Goal: Information Seeking & Learning: Learn about a topic

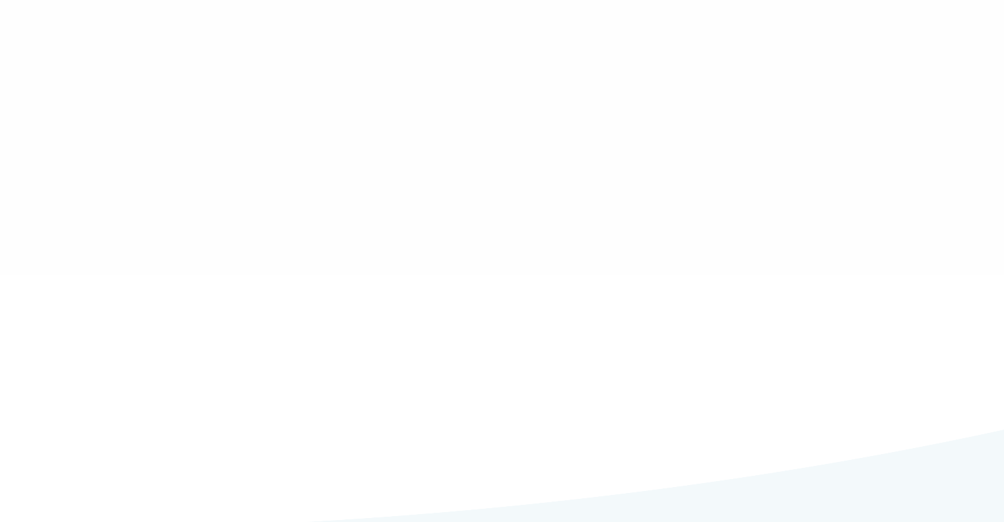
type input "******"
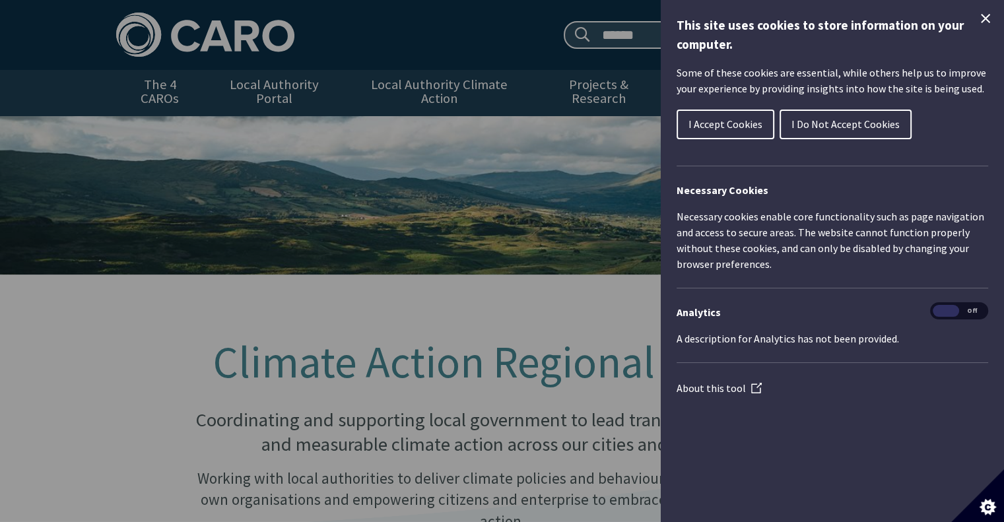
click at [732, 115] on button "I Accept Cookies" at bounding box center [726, 125] width 98 height 30
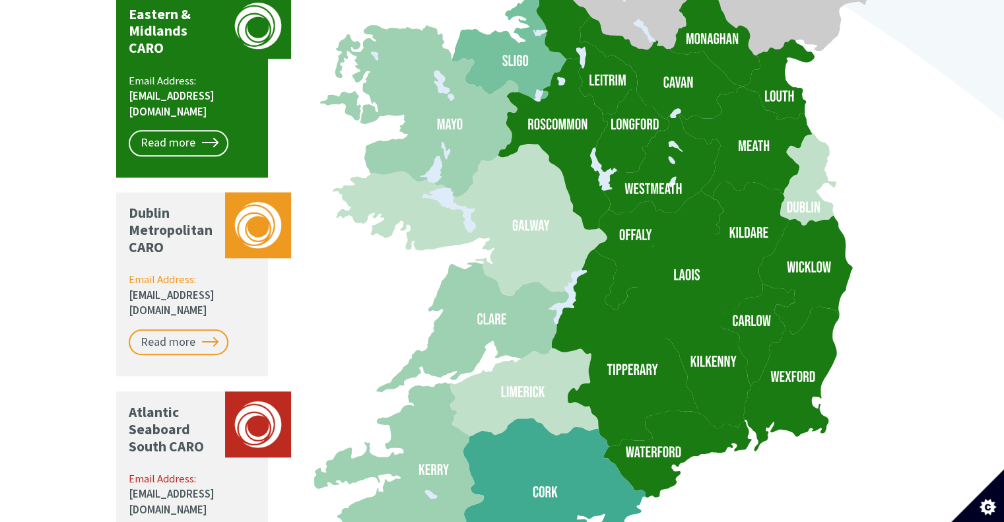
scroll to position [1519, 0]
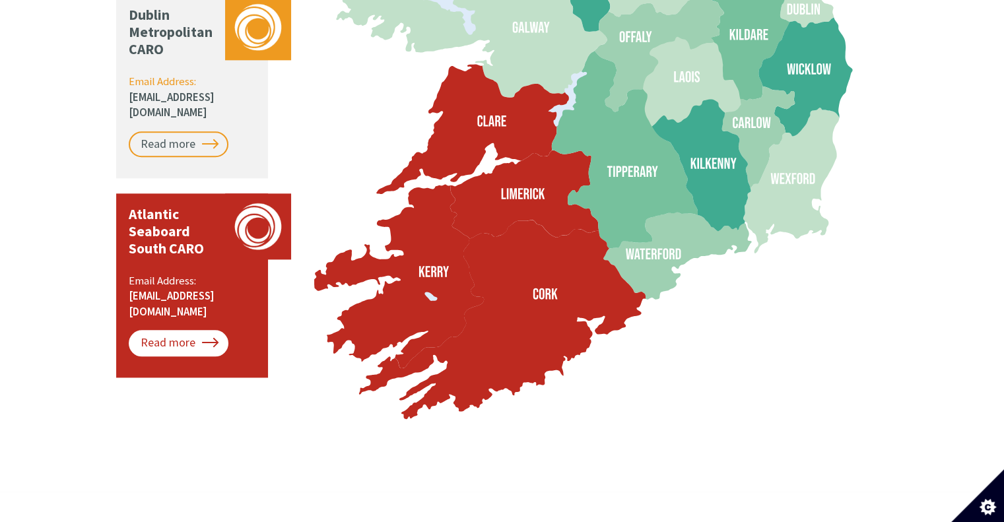
click at [165, 330] on link "Read more" at bounding box center [179, 343] width 100 height 26
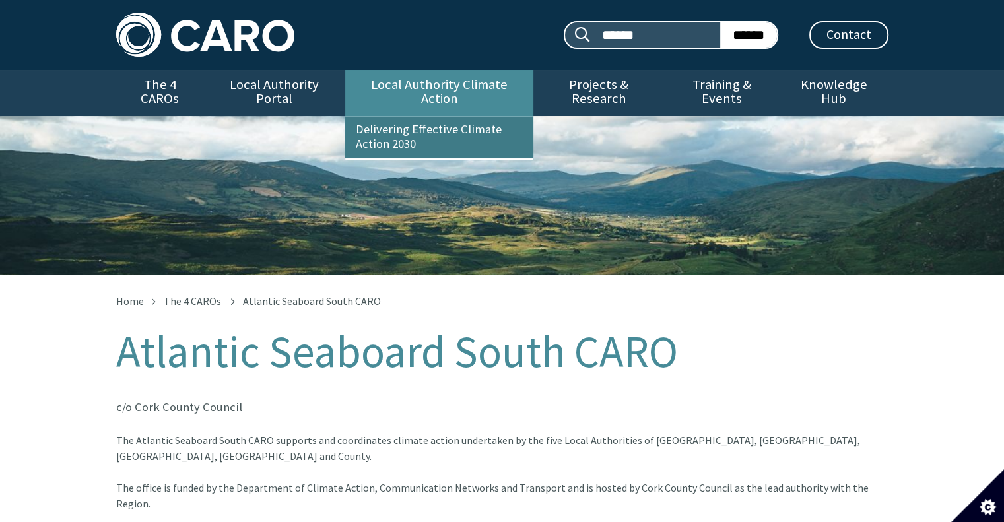
click at [421, 123] on link "Delivering Effective Climate Action 2030" at bounding box center [439, 137] width 188 height 41
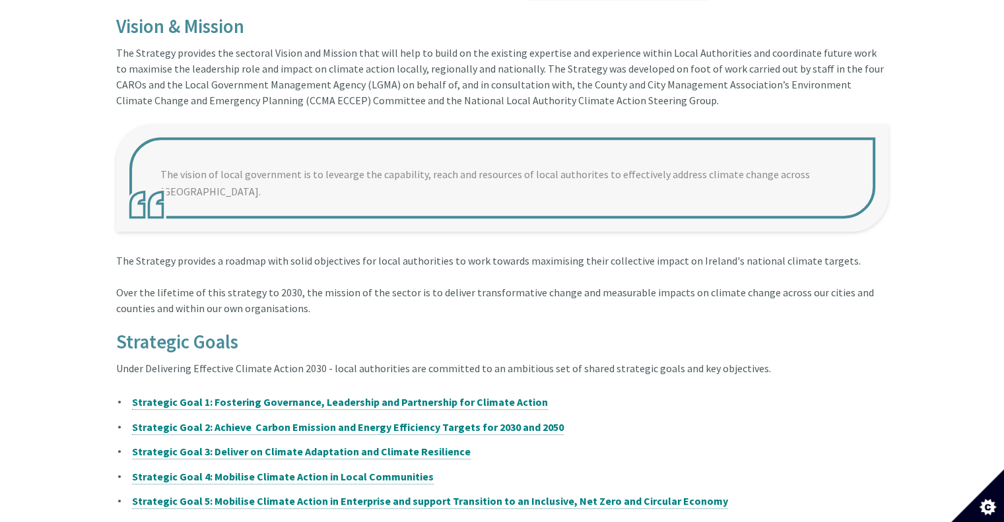
scroll to position [660, 0]
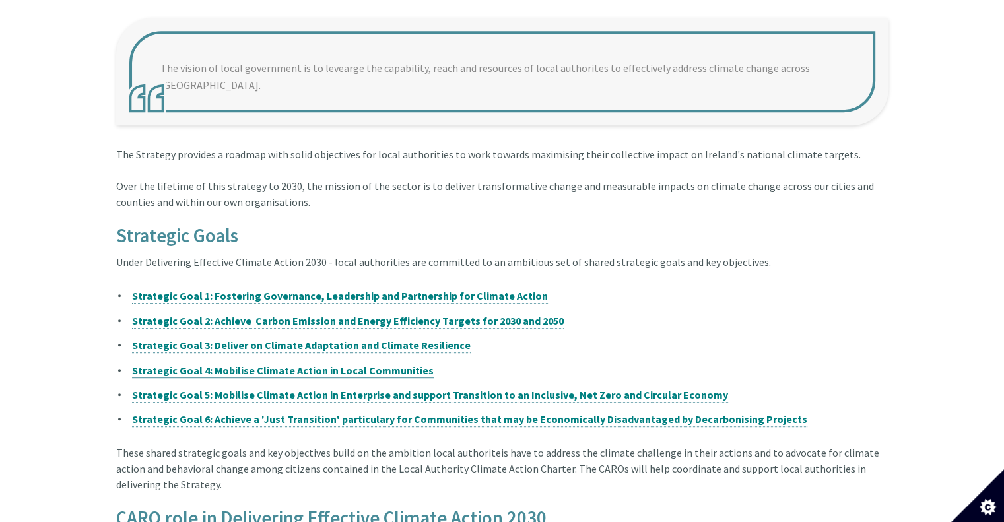
click at [248, 364] on strong "Strategic Goal 4: Mobilise Climate Action in Local Communities" at bounding box center [283, 370] width 302 height 13
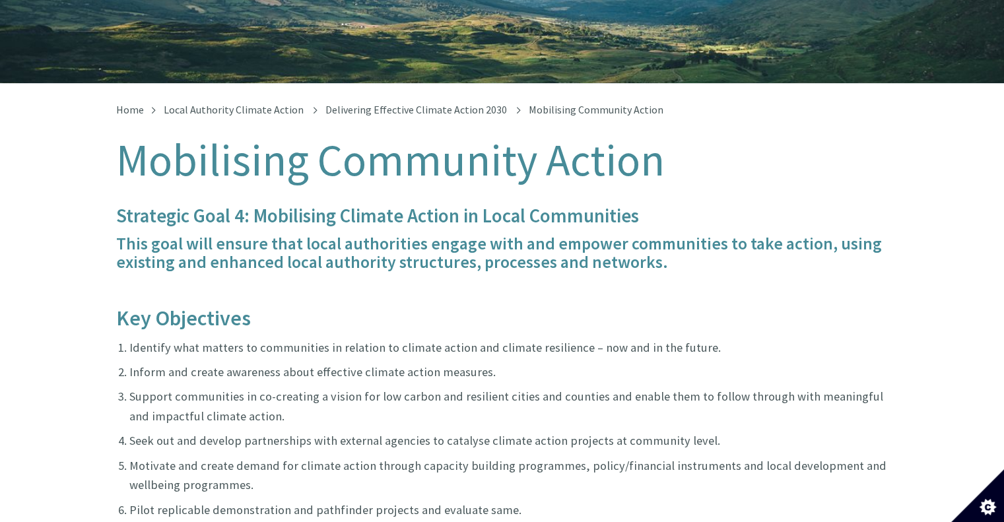
scroll to position [36, 0]
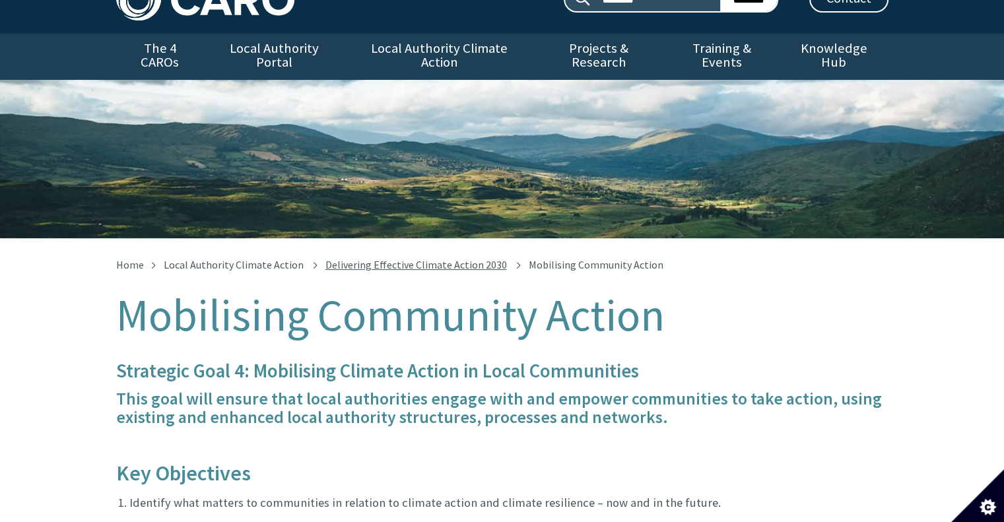
click at [438, 258] on link "Delivering Effective Climate Action 2030" at bounding box center [417, 264] width 182 height 13
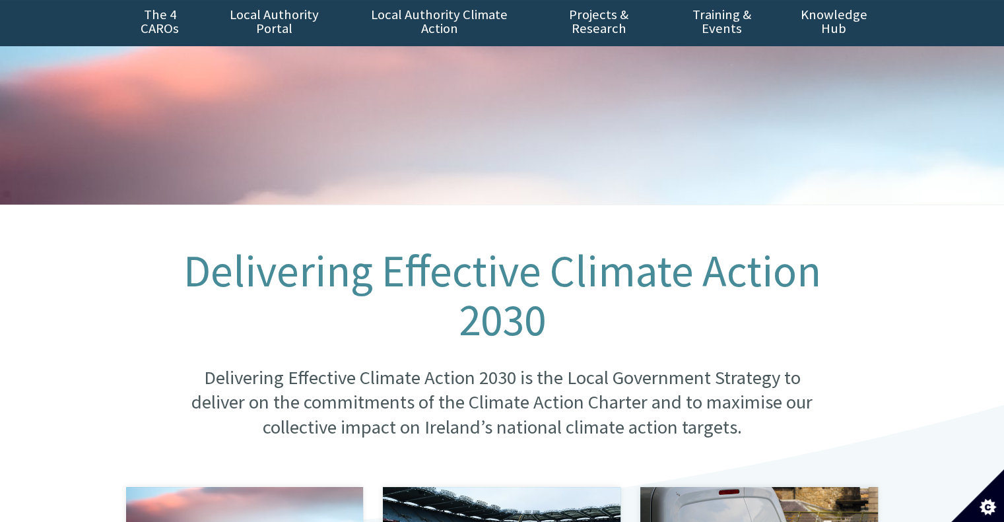
scroll to position [66, 0]
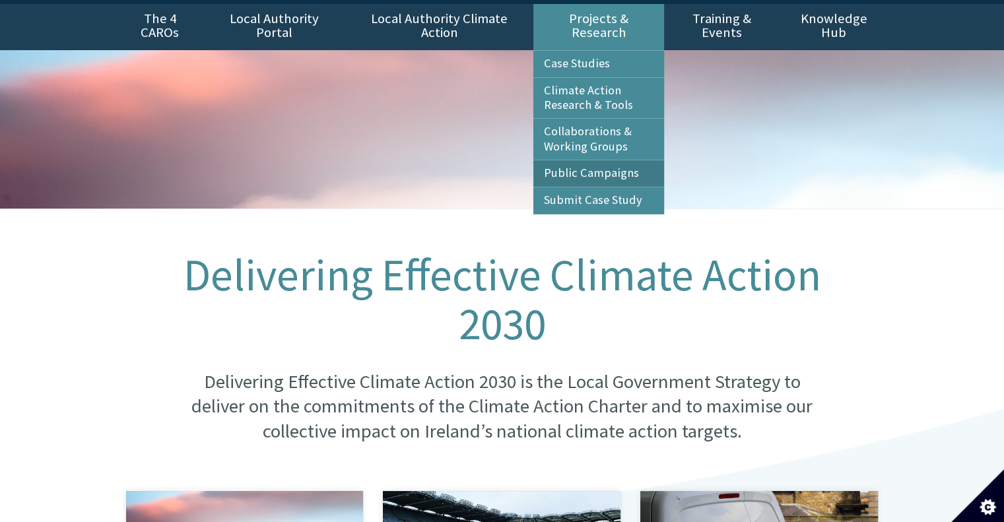
click at [601, 163] on link "Public Campaigns" at bounding box center [599, 173] width 131 height 26
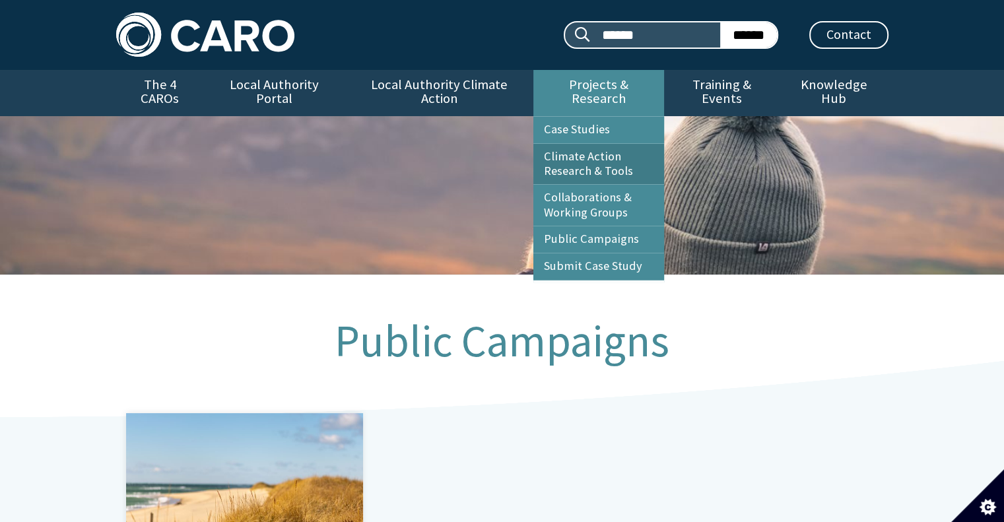
click at [576, 156] on link "Climate Action Research & Tools" at bounding box center [599, 164] width 131 height 41
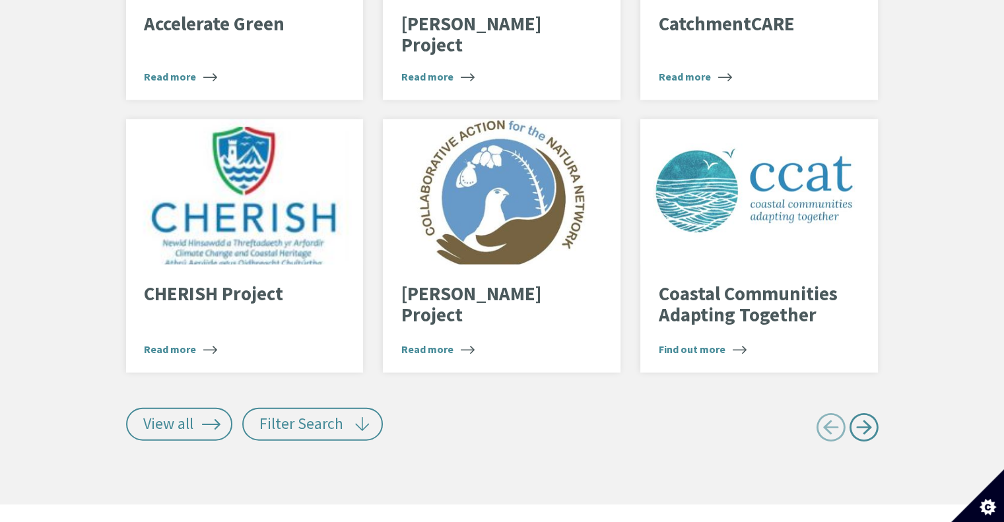
scroll to position [2623, 0]
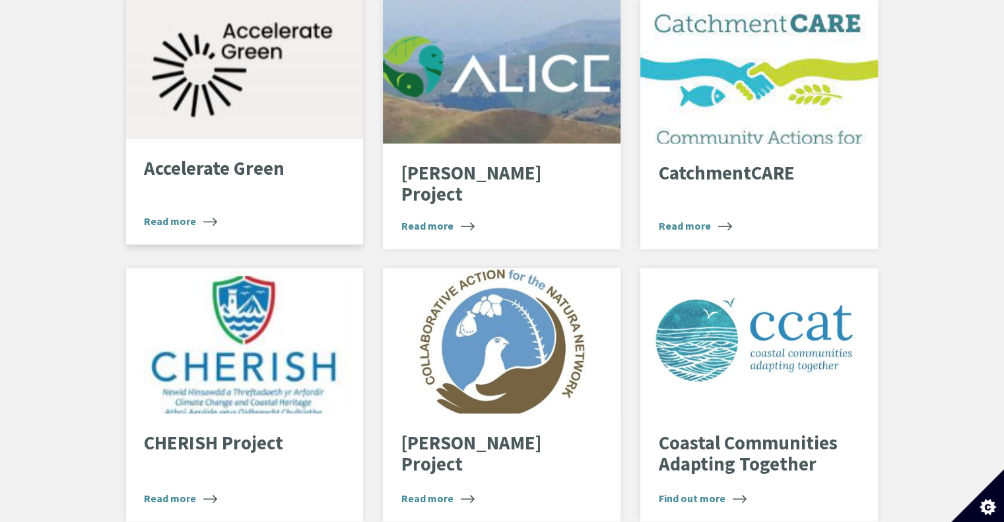
click at [164, 213] on span "Read more" at bounding box center [180, 221] width 73 height 16
